Goal: Transaction & Acquisition: Purchase product/service

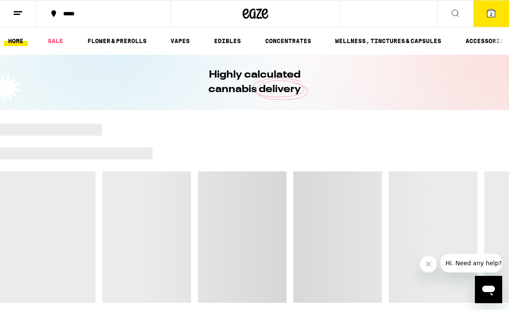
click at [488, 14] on icon at bounding box center [491, 13] width 8 height 8
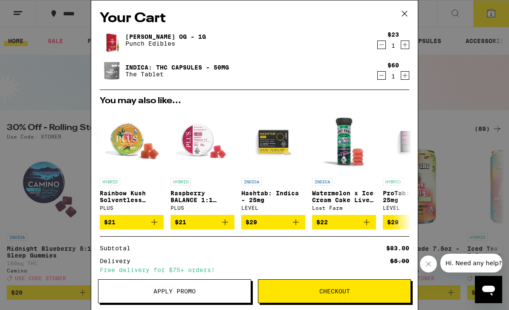
click at [406, 17] on icon at bounding box center [404, 13] width 13 height 13
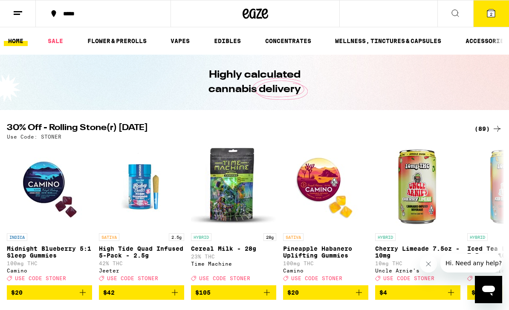
click at [486, 130] on div "(89)" at bounding box center [488, 129] width 28 height 10
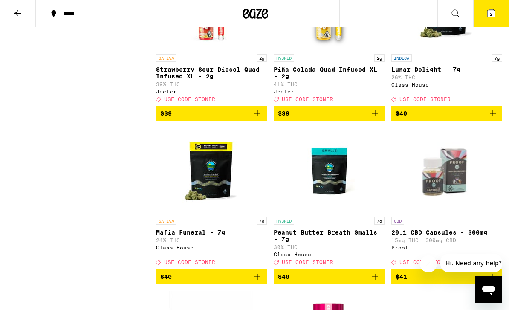
scroll to position [3892, 0]
